Goal: Task Accomplishment & Management: Use online tool/utility

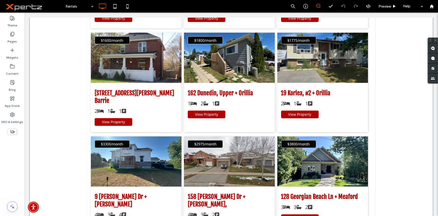
scroll to position [418, 0]
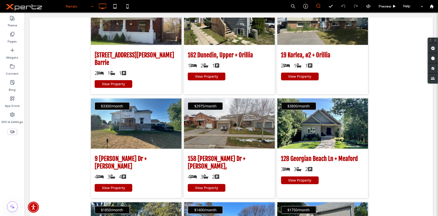
click at [91, 8] on div "Rentals" at bounding box center [79, 6] width 33 height 13
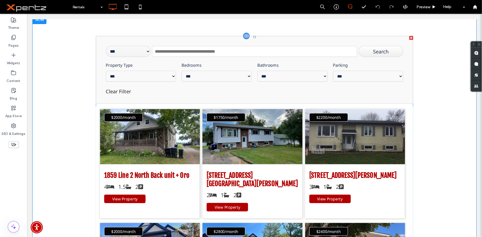
scroll to position [0, 0]
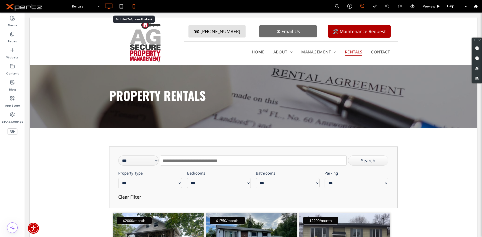
click at [136, 5] on icon at bounding box center [134, 6] width 10 height 10
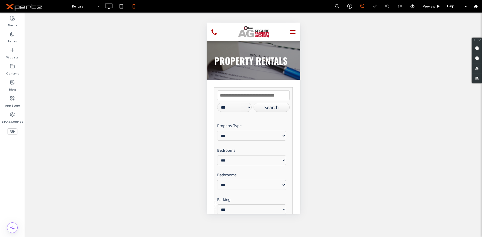
click at [15, 133] on icon at bounding box center [13, 132] width 6 height 6
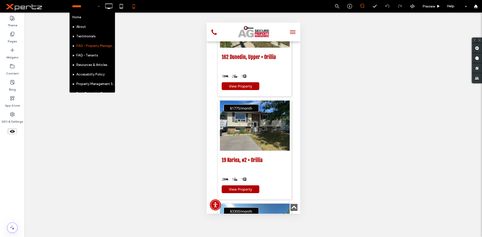
scroll to position [84, 0]
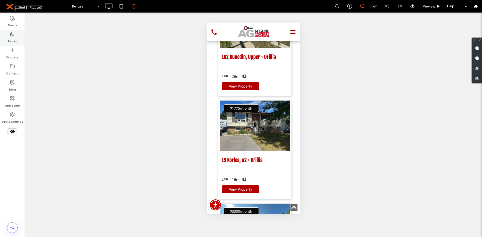
click at [13, 41] on label "Pages" at bounding box center [12, 40] width 9 height 7
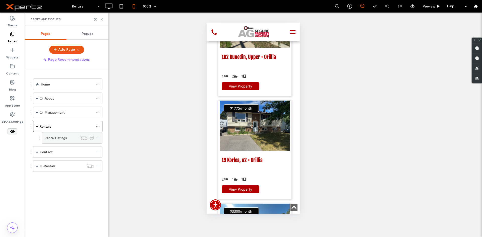
click at [69, 141] on div "Rental Listings" at bounding box center [61, 138] width 33 height 11
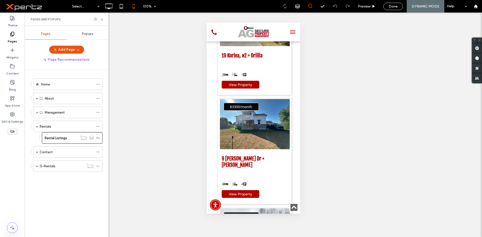
scroll to position [984, 0]
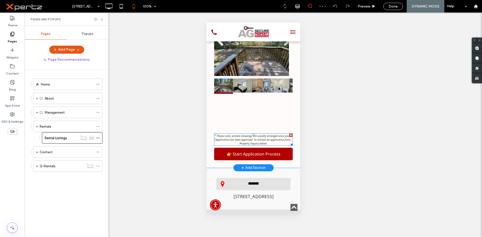
scroll to position [377, 0]
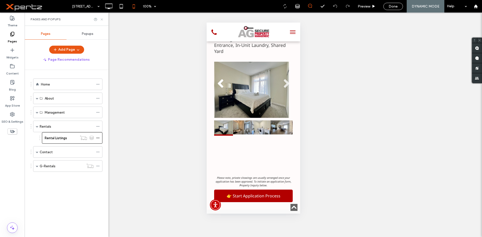
click at [102, 20] on use at bounding box center [102, 19] width 2 height 2
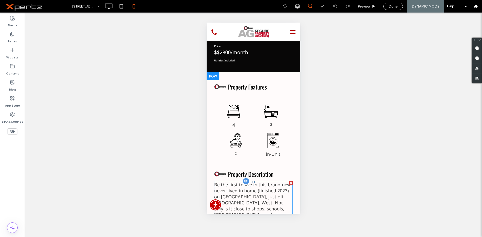
scroll to position [0, 0]
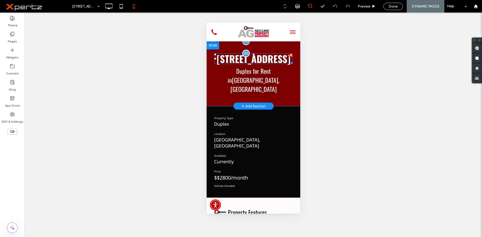
click at [231, 64] on span "[STREET_ADDRESS]" at bounding box center [253, 59] width 74 height 14
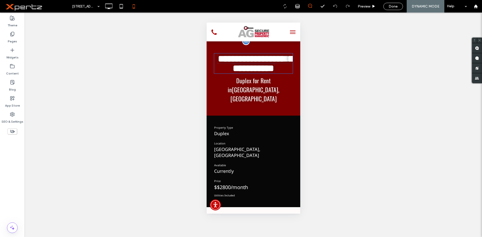
type input "******"
type input "**"
type input "*"
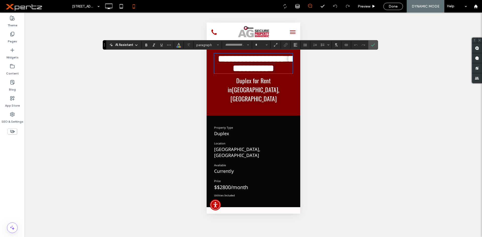
type input "******"
type input "**"
click at [231, 64] on span "**********" at bounding box center [255, 63] width 75 height 19
click at [372, 46] on use "Confirm" at bounding box center [373, 44] width 4 height 3
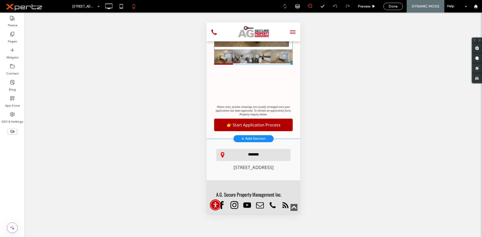
scroll to position [377, 0]
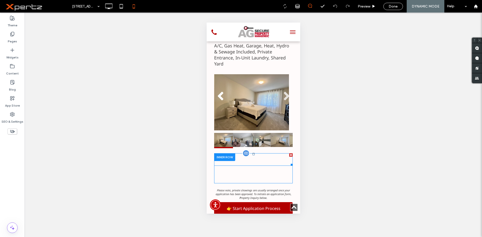
click at [244, 153] on span at bounding box center [253, 159] width 79 height 13
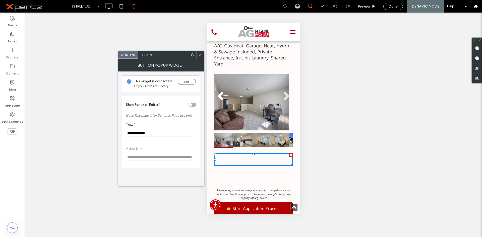
click at [191, 52] on span at bounding box center [193, 55] width 4 height 8
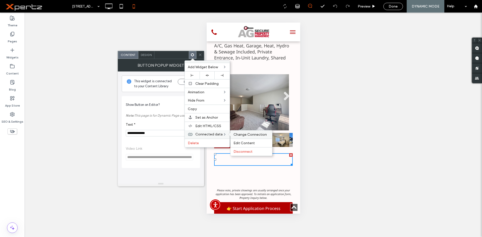
click at [238, 134] on span "Change Connection" at bounding box center [250, 135] width 33 height 4
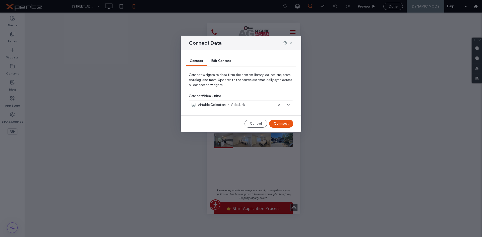
click at [291, 44] on icon at bounding box center [291, 43] width 4 height 4
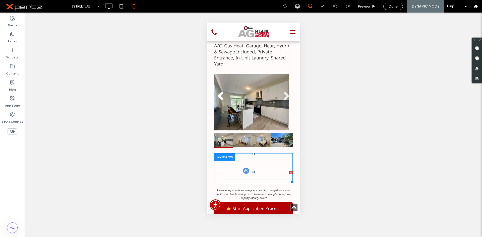
click at [251, 171] on span at bounding box center [253, 177] width 79 height 13
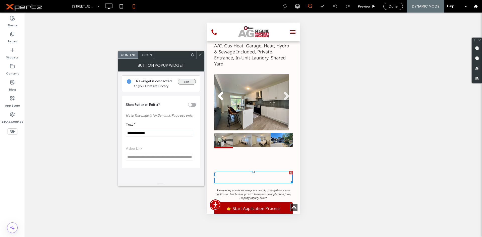
click at [183, 83] on button "Edit" at bounding box center [187, 82] width 18 height 6
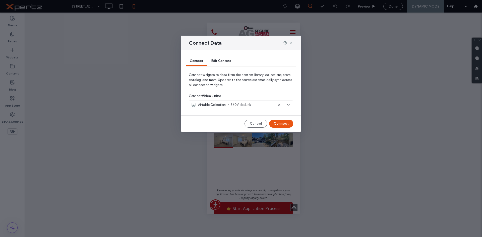
click at [291, 42] on icon at bounding box center [291, 43] width 4 height 4
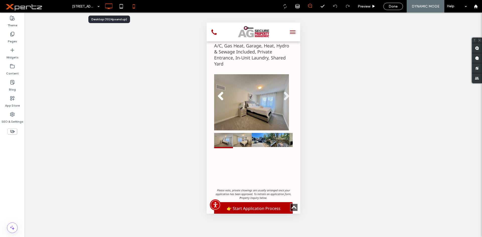
click at [109, 9] on icon at bounding box center [109, 6] width 10 height 10
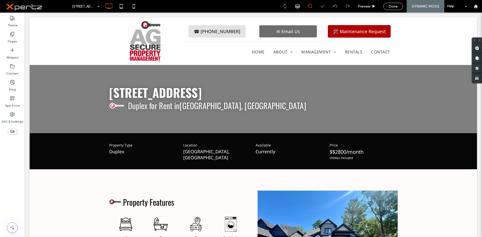
scroll to position [0, 0]
click at [399, 5] on div "Done" at bounding box center [393, 6] width 19 height 4
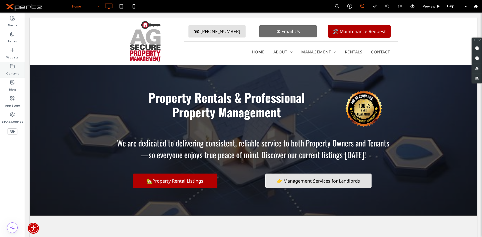
click at [9, 75] on label "Content" at bounding box center [12, 72] width 13 height 7
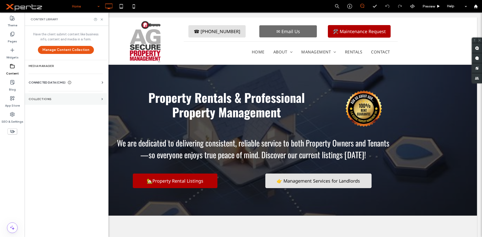
click at [51, 100] on label "Collections" at bounding box center [64, 99] width 71 height 4
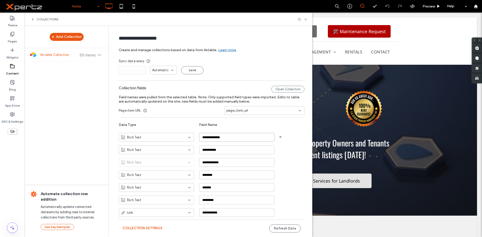
drag, startPoint x: 240, startPoint y: 138, endPoint x: 196, endPoint y: 138, distance: 43.2
click at [196, 138] on div "**********" at bounding box center [215, 135] width 193 height 13
click at [151, 138] on div "Rich Text" at bounding box center [153, 137] width 65 height 5
click at [305, 18] on use at bounding box center [306, 19] width 2 height 2
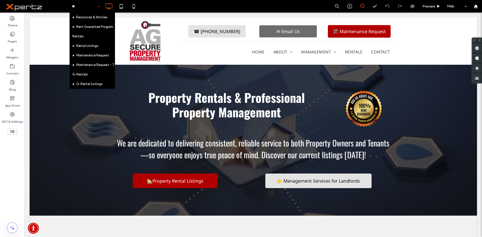
type input "***"
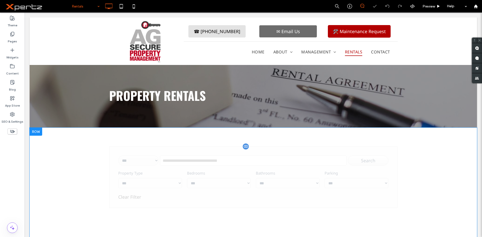
scroll to position [84, 0]
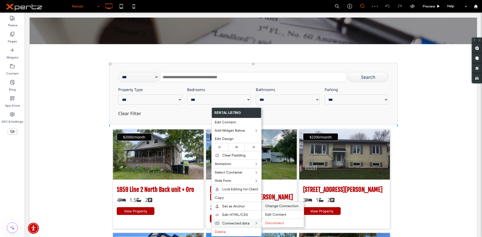
click at [282, 206] on span "Change Connection" at bounding box center [281, 206] width 33 height 4
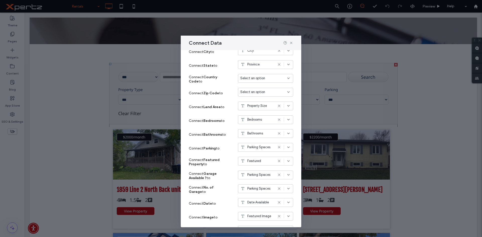
scroll to position [251, 0]
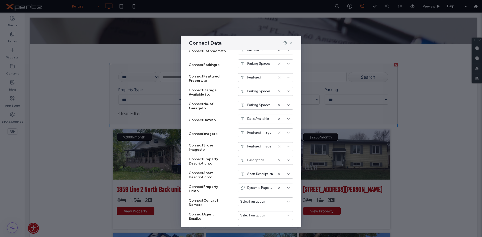
click at [292, 42] on icon at bounding box center [291, 43] width 4 height 4
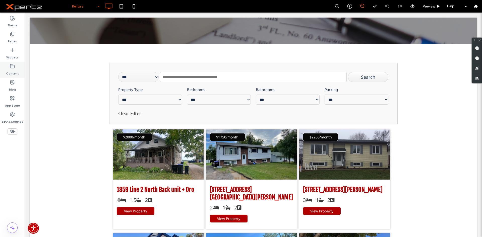
click at [15, 70] on label "Content" at bounding box center [12, 72] width 13 height 7
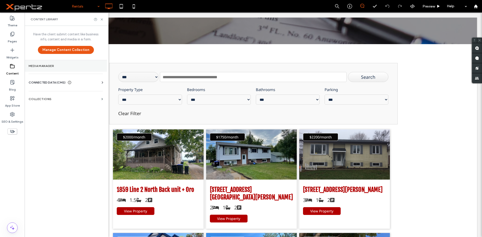
click at [45, 65] on label "Media Manager" at bounding box center [66, 66] width 74 height 4
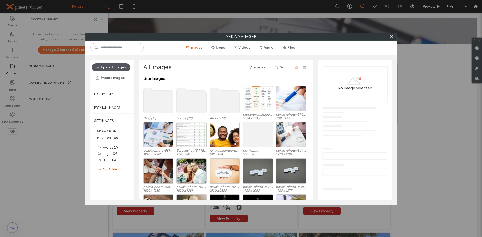
click at [120, 70] on button "Upload Images" at bounding box center [111, 68] width 38 height 8
click at [257, 99] on div "Select" at bounding box center [258, 98] width 30 height 25
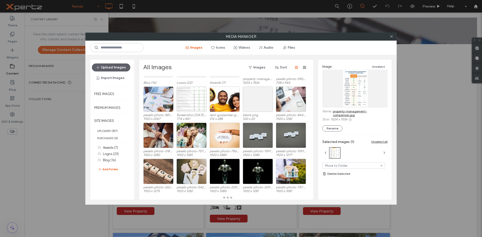
scroll to position [0, 0]
